Goal: Task Accomplishment & Management: Manage account settings

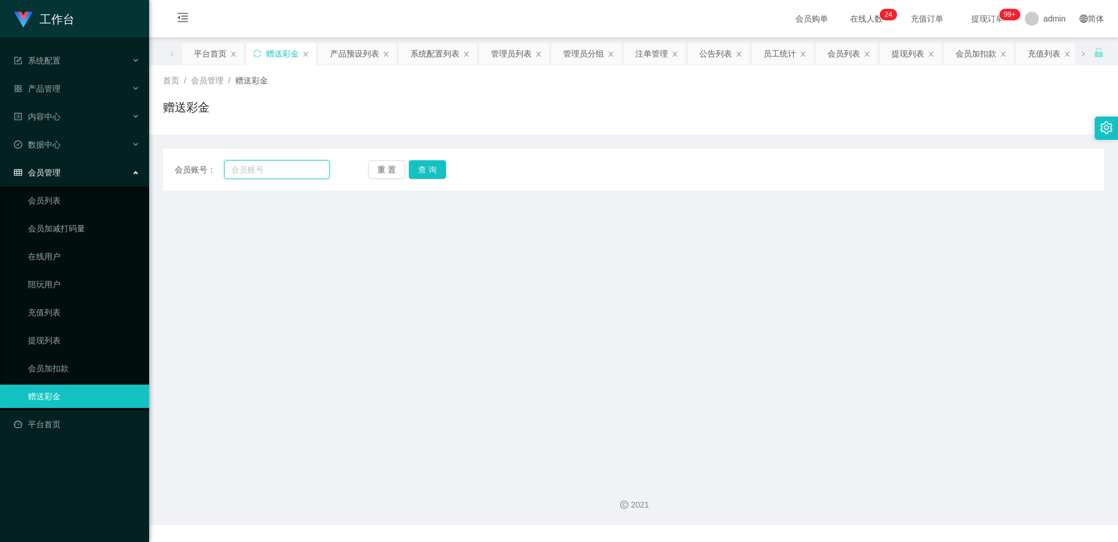
click at [264, 172] on input "text" at bounding box center [276, 169] width 105 height 19
paste input "81186081"
type input "81186081"
click at [440, 170] on button "查 询" at bounding box center [427, 169] width 37 height 19
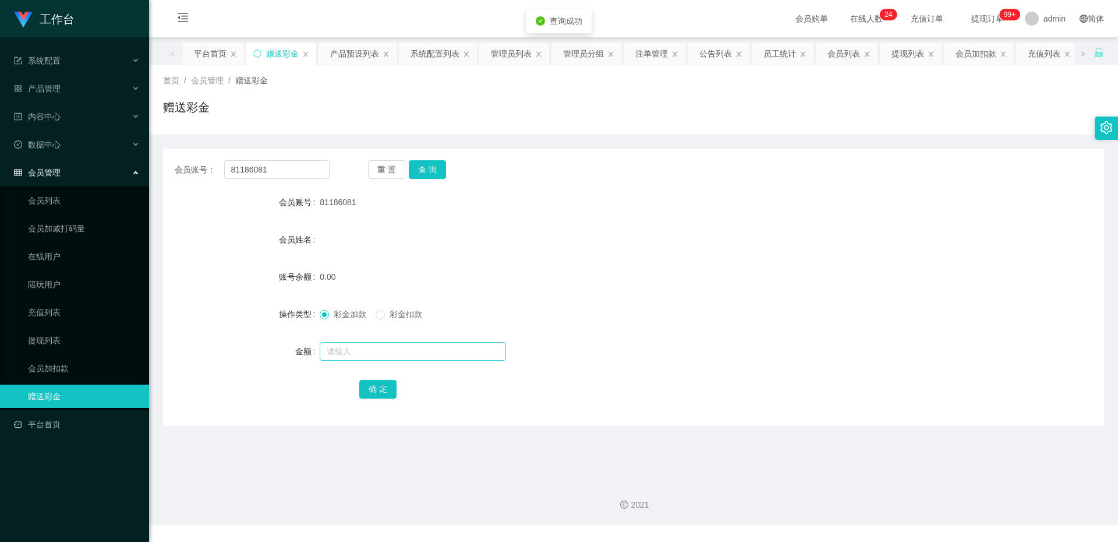
drag, startPoint x: 349, startPoint y: 362, endPoint x: 353, endPoint y: 348, distance: 14.4
click at [349, 361] on div at bounding box center [594, 351] width 549 height 23
click at [353, 348] on input "text" at bounding box center [413, 351] width 186 height 19
type input "100"
click at [373, 391] on button "确 定" at bounding box center [377, 389] width 37 height 19
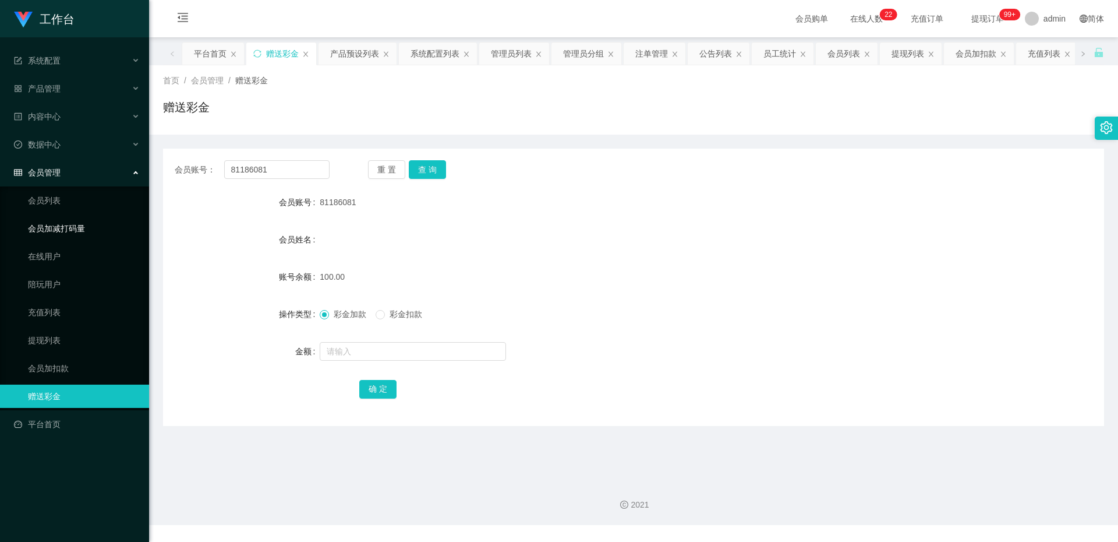
click at [72, 226] on link "会员加减打码量" at bounding box center [84, 228] width 112 height 23
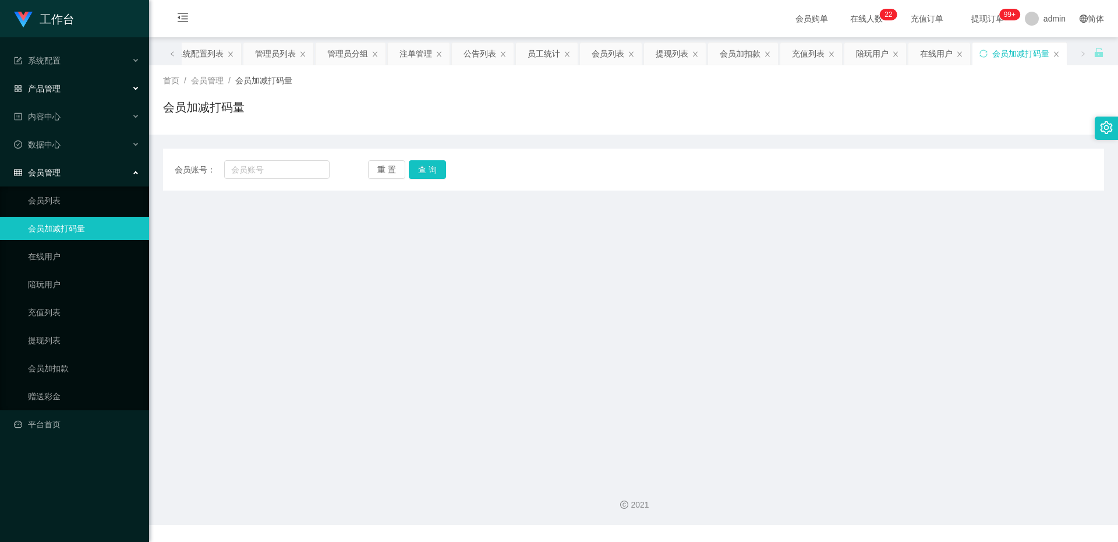
click at [39, 96] on div "产品管理" at bounding box center [74, 88] width 149 height 23
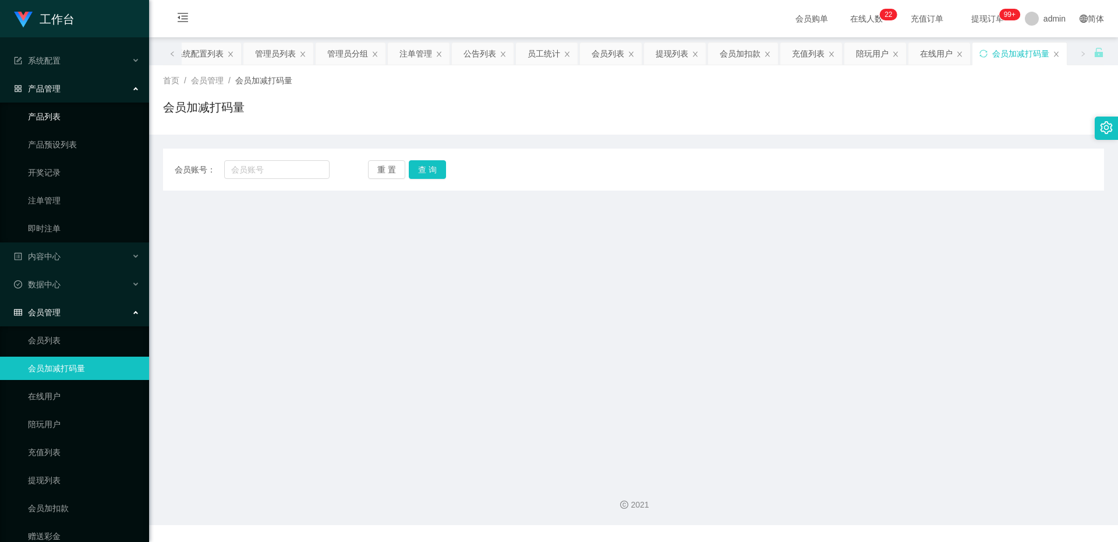
click at [53, 119] on link "产品列表" at bounding box center [84, 116] width 112 height 23
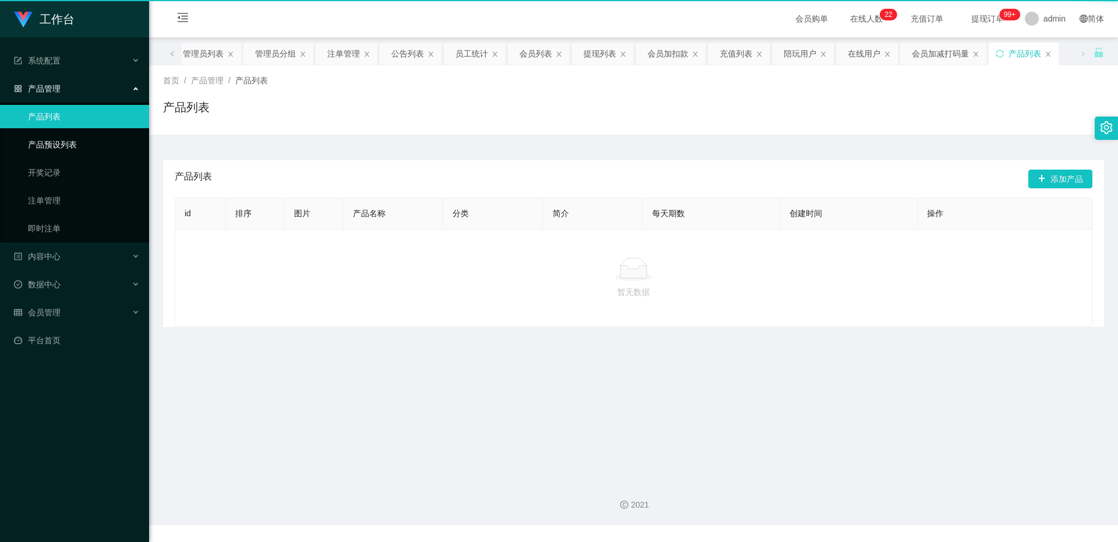
click at [62, 143] on link "产品预设列表" at bounding box center [84, 144] width 112 height 23
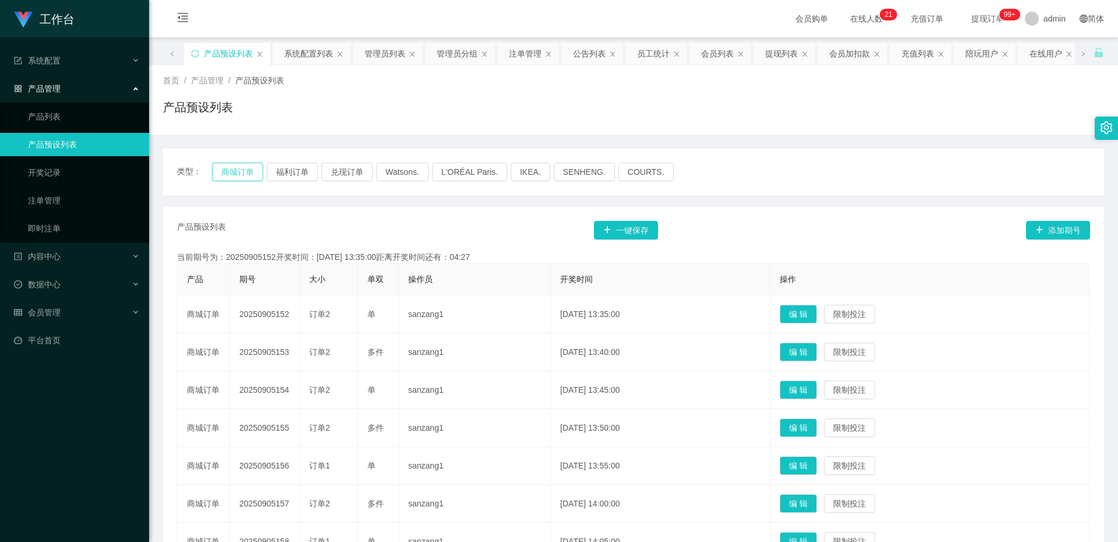
click at [225, 176] on button "商城订单" at bounding box center [237, 171] width 51 height 19
click at [226, 174] on button "商城订单" at bounding box center [237, 171] width 51 height 19
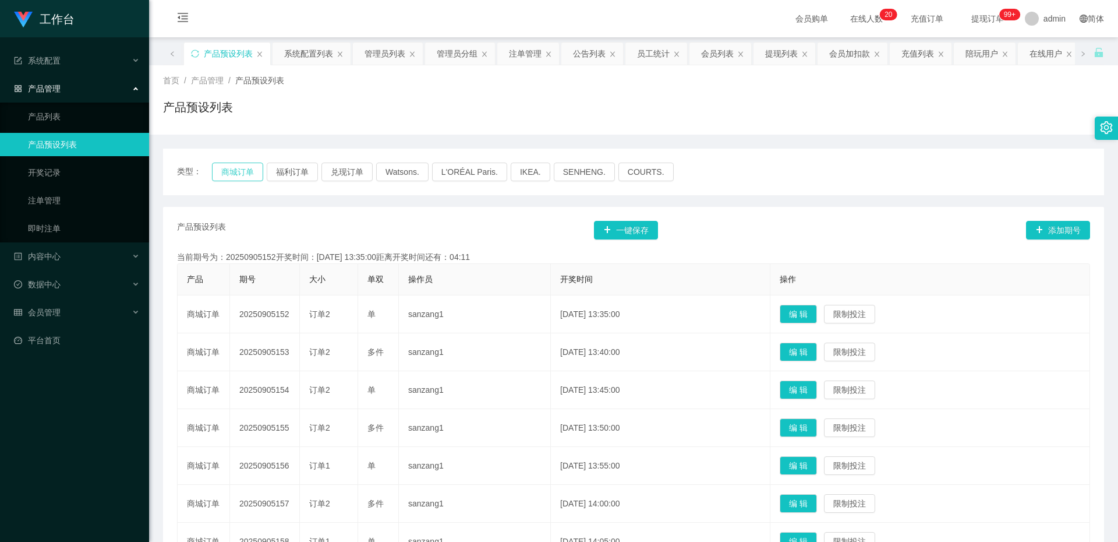
click at [239, 176] on button "商城订单" at bounding box center [237, 171] width 51 height 19
click at [232, 178] on button "商城订单" at bounding box center [237, 171] width 51 height 19
click at [236, 182] on div "类型： 商城订单 福利订单 兑现订单 Watsons. L'ORÉAL Paris. IKEA. SENHENG. COURTS." at bounding box center [633, 172] width 941 height 47
click at [242, 176] on button "商城订单" at bounding box center [237, 171] width 51 height 19
click at [255, 164] on button "商城订单" at bounding box center [237, 171] width 51 height 19
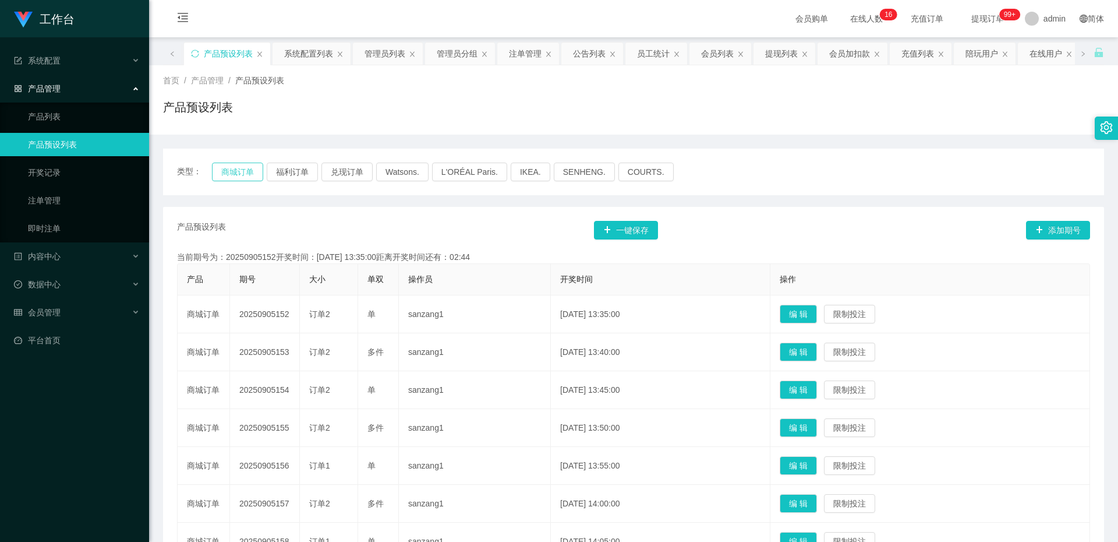
click at [250, 168] on button "商城订单" at bounding box center [237, 171] width 51 height 19
click at [66, 316] on div "会员管理" at bounding box center [74, 312] width 149 height 23
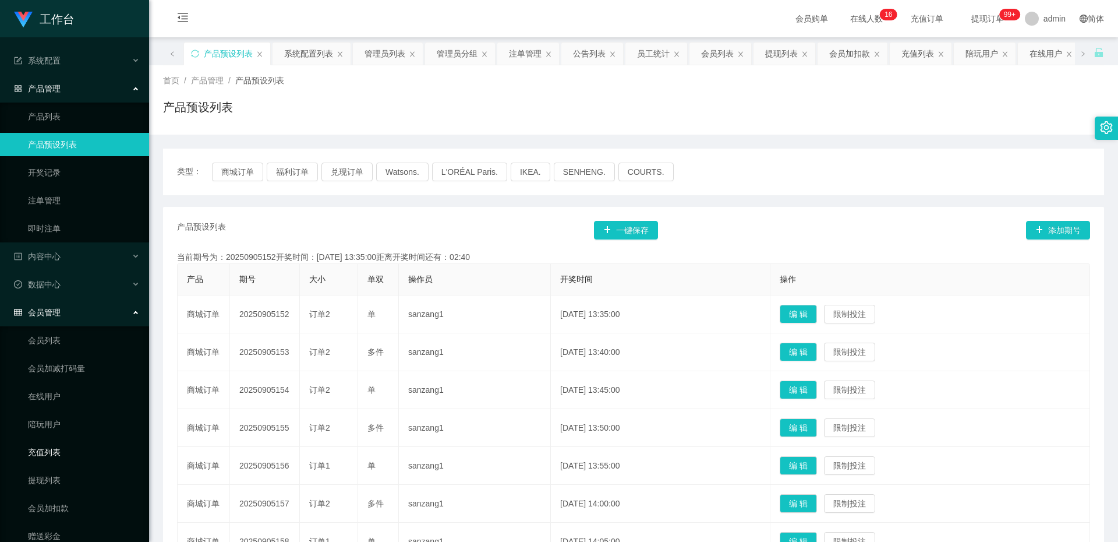
scroll to position [45, 0]
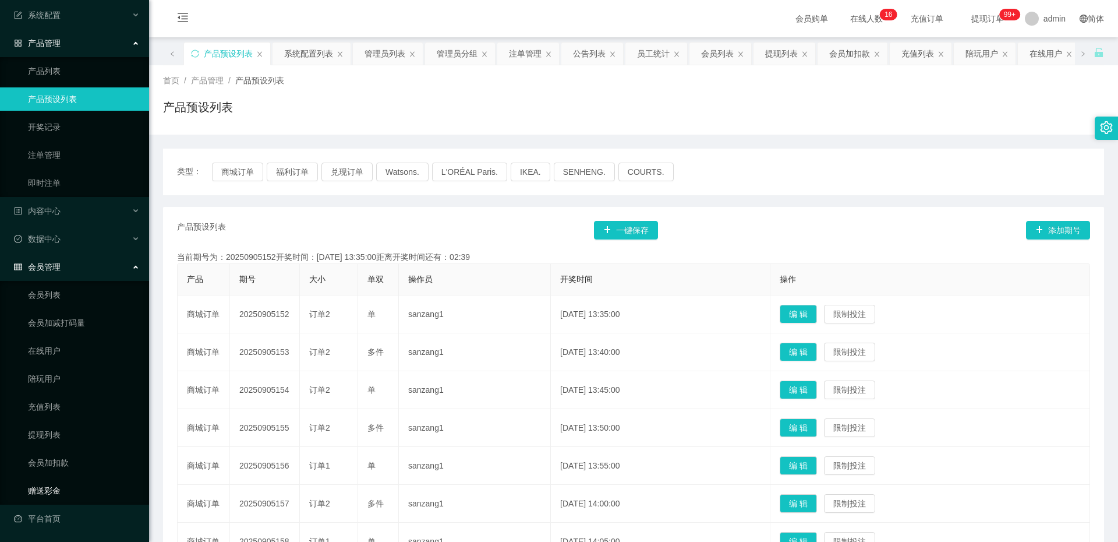
click at [51, 490] on link "赠送彩金" at bounding box center [84, 490] width 112 height 23
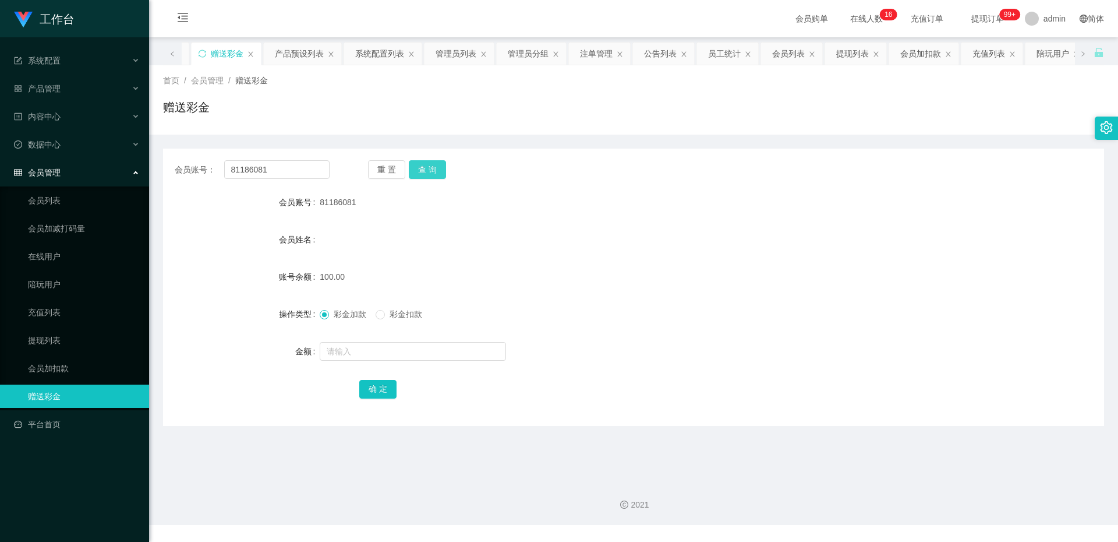
click at [416, 174] on button "查 询" at bounding box center [427, 169] width 37 height 19
click at [420, 174] on button "查 询" at bounding box center [427, 169] width 37 height 19
click at [425, 170] on button "查 询" at bounding box center [427, 169] width 37 height 19
click at [427, 171] on button "查 询" at bounding box center [427, 169] width 37 height 19
click at [351, 357] on input "text" at bounding box center [413, 351] width 186 height 19
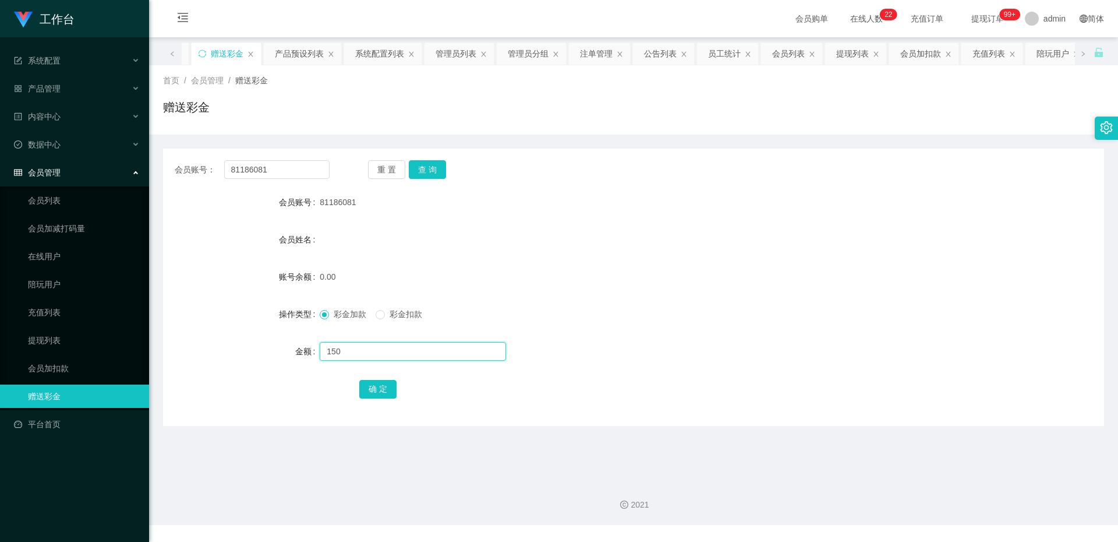
type input "150"
click at [372, 372] on form "会员账号 81186081 会员姓名 账号余额 0.00 操作类型 彩金加款 彩金扣款 金额 150 确 定" at bounding box center [633, 295] width 941 height 210
click at [370, 385] on button "确 定" at bounding box center [377, 389] width 37 height 19
click at [436, 172] on button "查 询" at bounding box center [427, 169] width 37 height 19
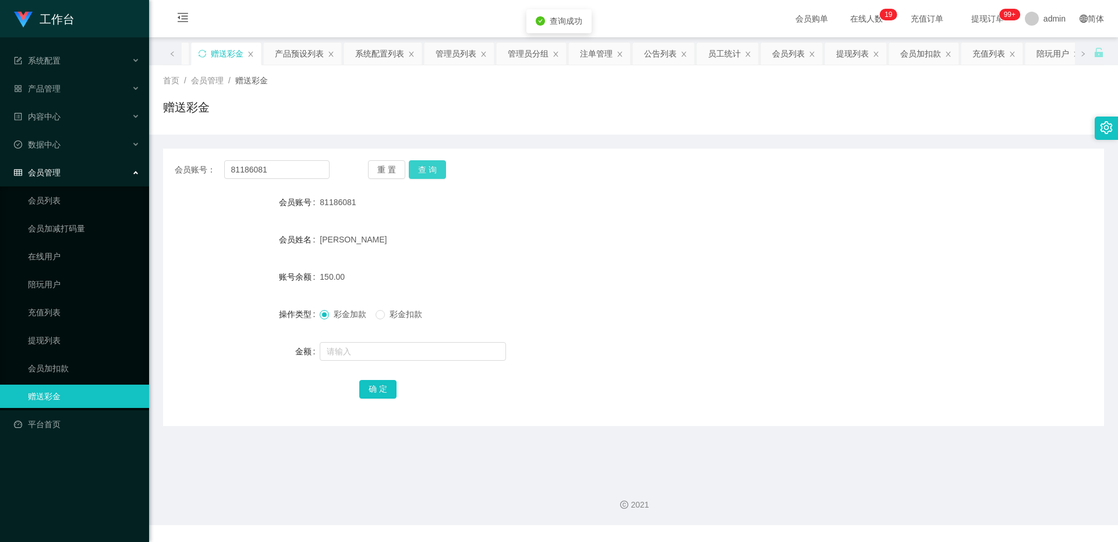
click at [438, 176] on button "查 询" at bounding box center [427, 169] width 37 height 19
click at [64, 332] on link "提现列表" at bounding box center [84, 339] width 112 height 23
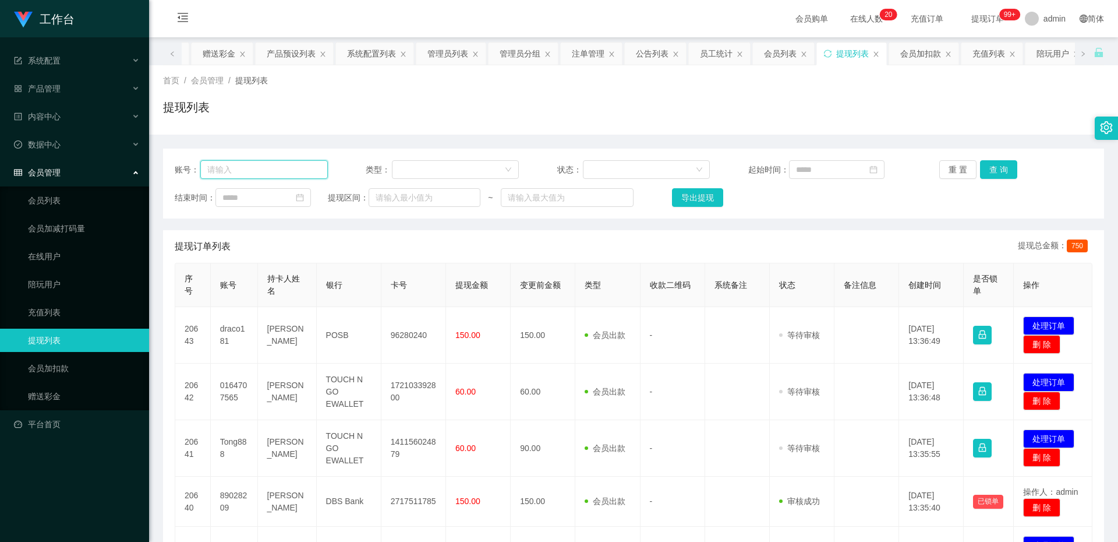
click at [283, 175] on input "text" at bounding box center [264, 169] width 128 height 19
paste input "🎉恭喜您成功晋升学员🎉 学员福利： 🔔下一单订阅任务开始每单奖励为【8积分】 1积分=SGD1💰 📌晋升学员每日可以参加一次 15:00 和 19:00 商家…"
click at [254, 164] on input "🎉恭喜您成功晋升学员🎉 学员福利： 🔔下一单订阅任务开始每单奖励为【8积分】 1积分=SGD1💰 📌晋升学员每日可以参加" at bounding box center [264, 169] width 128 height 19
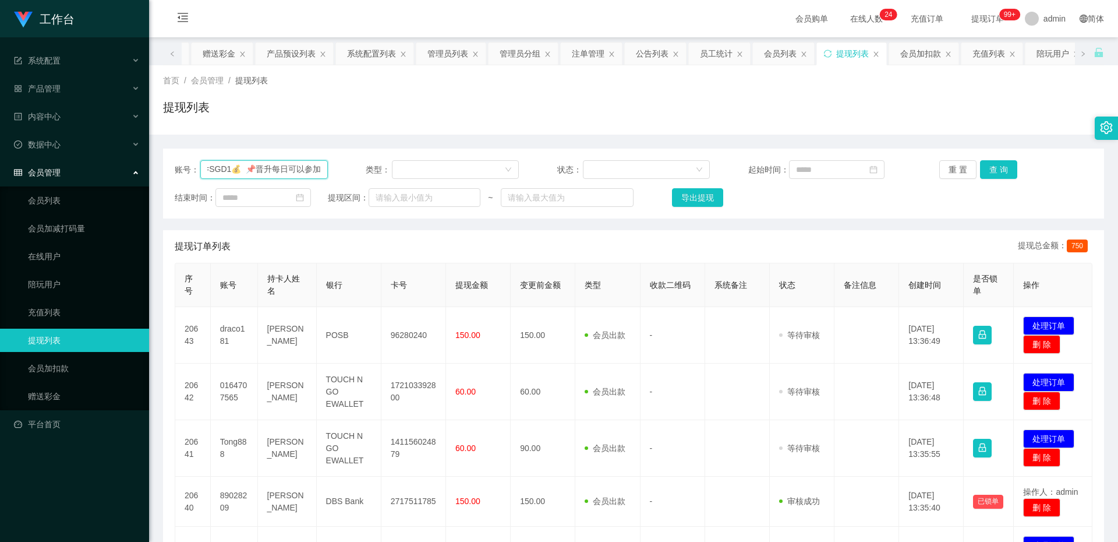
type input "🎉恭喜您成功晋升学员🎉 学员福利： 🔔下一单订阅任务开始每单奖励为【8积分】 1积分=SGD1💰 📌晋每日可以参加"
click at [254, 166] on input "🎉恭喜您成功晋升学员🎉 学员福利： 🔔下一单订阅任务开始每单奖励为【8积分】 1积分=SGD1💰 📌晋每日可以参加" at bounding box center [264, 169] width 128 height 19
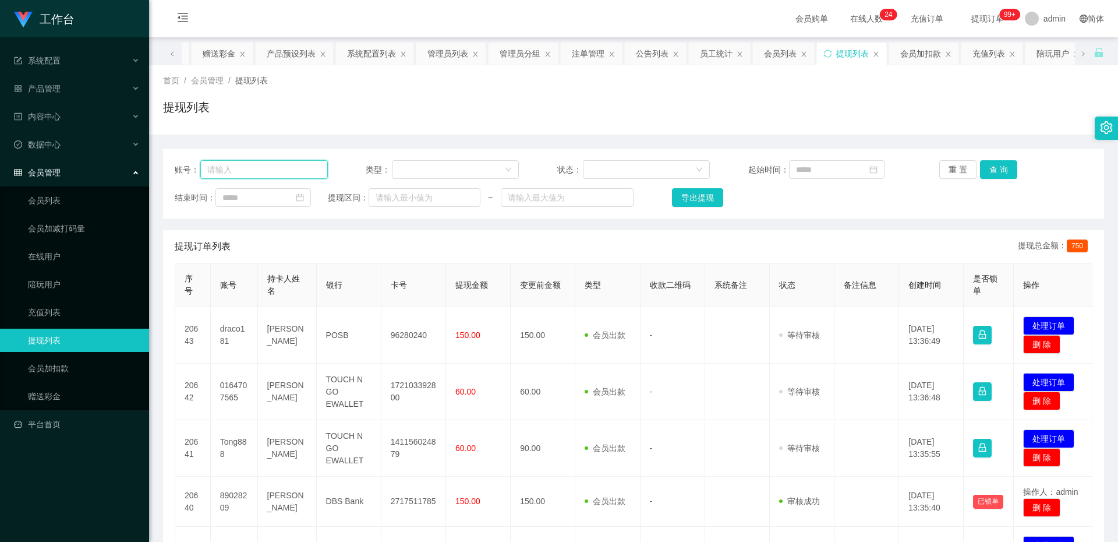
scroll to position [0, 0]
click at [254, 166] on input "text" at bounding box center [264, 169] width 128 height 19
paste input "81186081"
type input "81186081"
click at [983, 163] on button "查 询" at bounding box center [998, 169] width 37 height 19
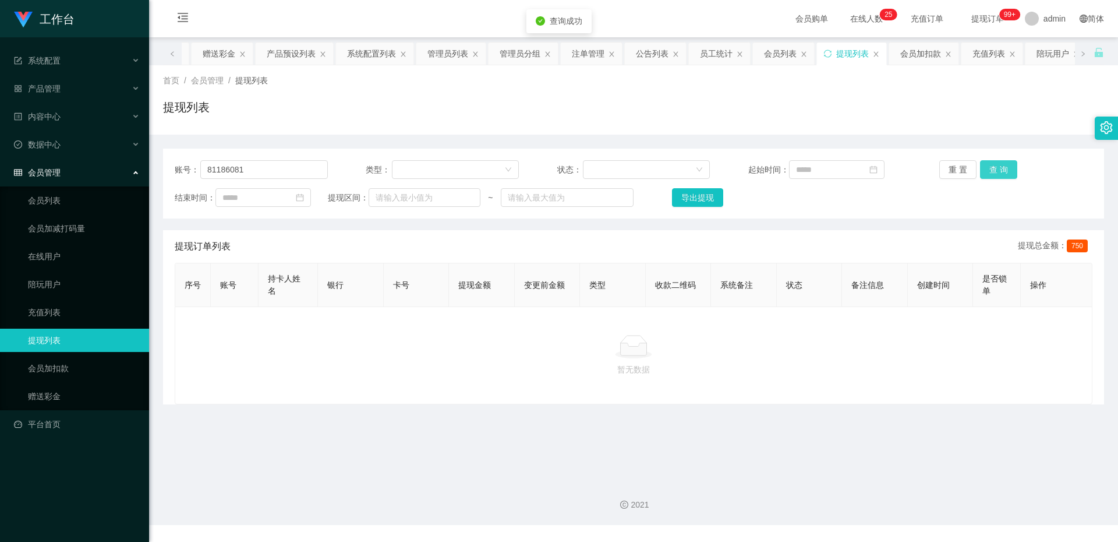
click at [983, 163] on button "查 询" at bounding box center [998, 169] width 37 height 19
click at [991, 166] on button "查 询" at bounding box center [998, 169] width 37 height 19
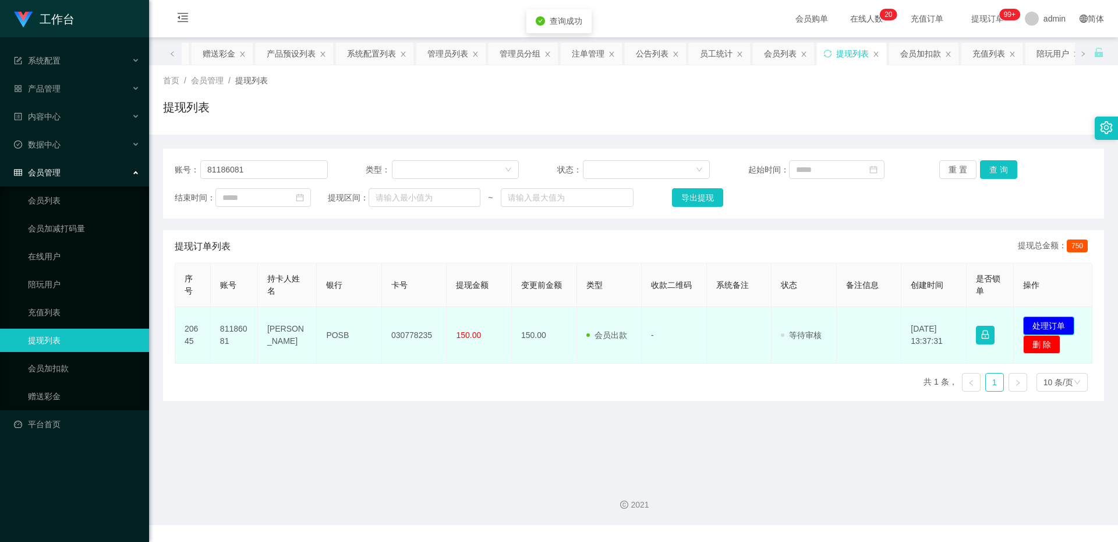
click at [1048, 320] on button "处理订单" at bounding box center [1048, 325] width 51 height 19
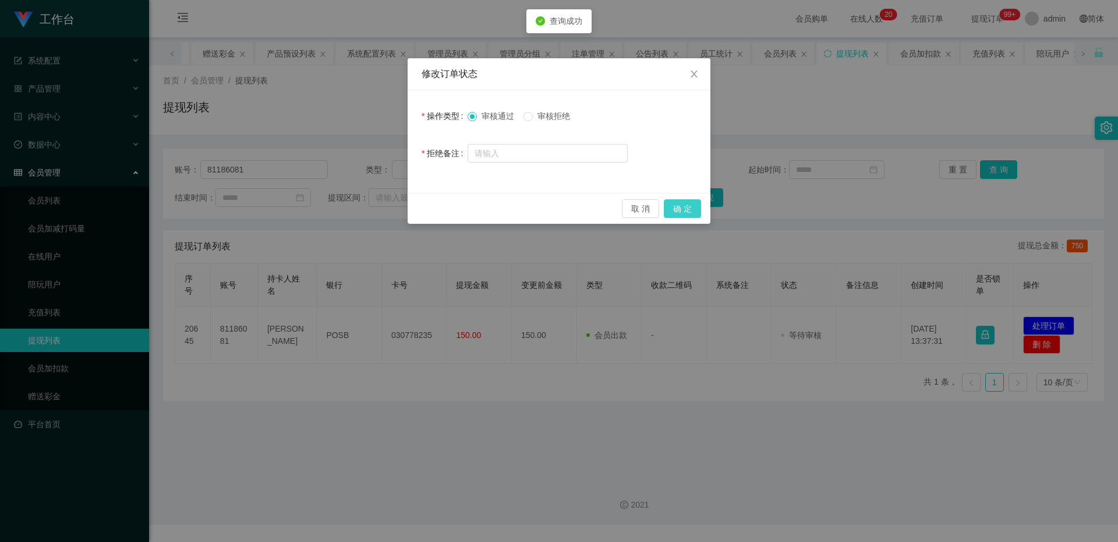
click at [681, 210] on button "确 定" at bounding box center [682, 208] width 37 height 19
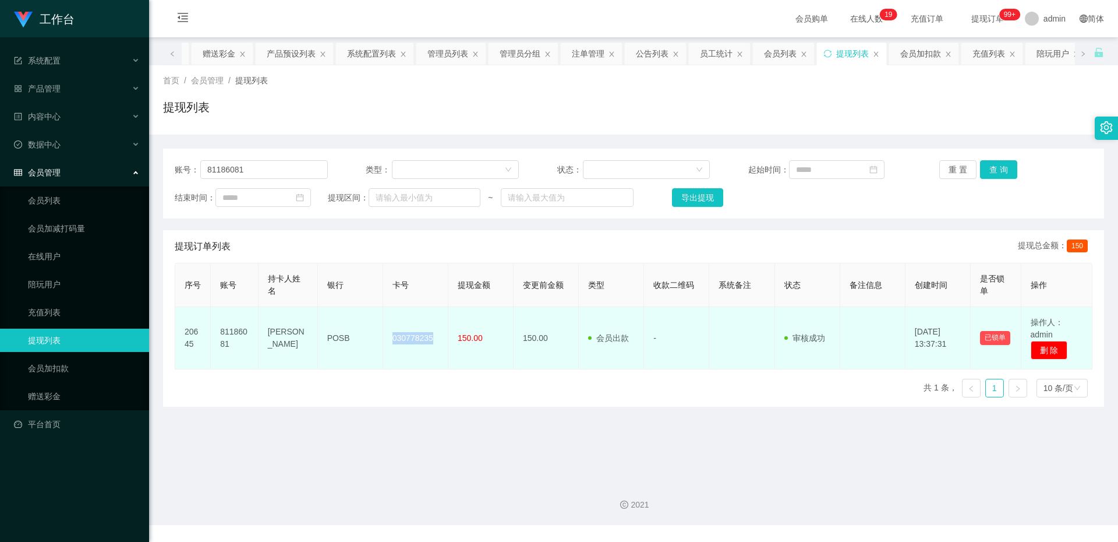
drag, startPoint x: 390, startPoint y: 340, endPoint x: 447, endPoint y: 342, distance: 56.5
click at [447, 342] on tr "20645 81186081 Yeoh Boon Hin POSB 030778235 150.00 150.00 会员出款 人工取款 - 审核驳回 审核成功…" at bounding box center [633, 338] width 917 height 62
copy td "030778235"
drag, startPoint x: 353, startPoint y: 343, endPoint x: 327, endPoint y: 342, distance: 26.2
click at [327, 342] on td "POSB" at bounding box center [350, 338] width 65 height 62
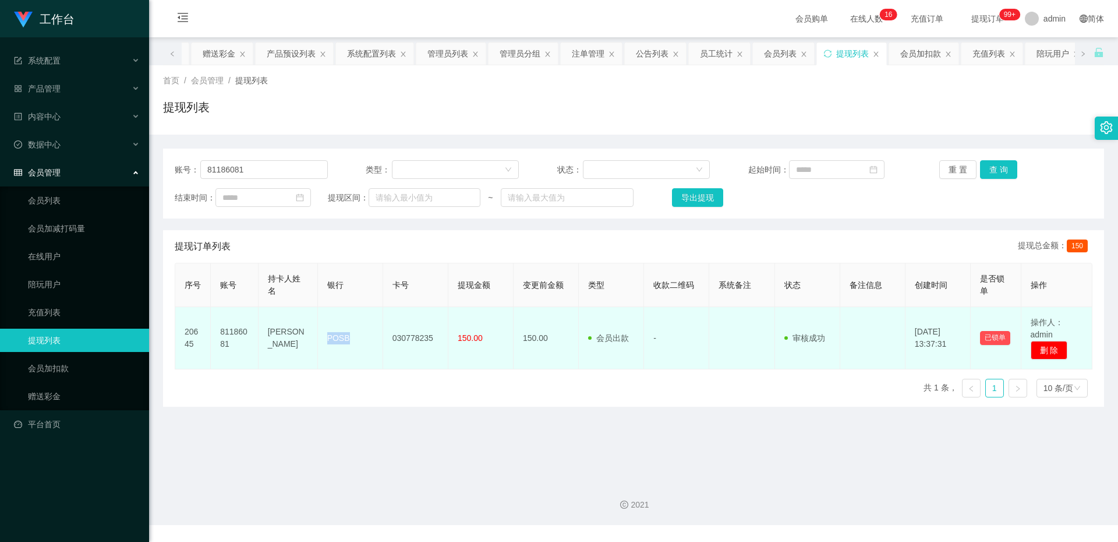
copy td "POSB"
drag, startPoint x: 266, startPoint y: 328, endPoint x: 291, endPoint y: 351, distance: 33.4
click at [291, 351] on td "Yeoh Boon Hin" at bounding box center [288, 338] width 59 height 62
copy td "Yeoh Boon Hin"
